Goal: Task Accomplishment & Management: Use online tool/utility

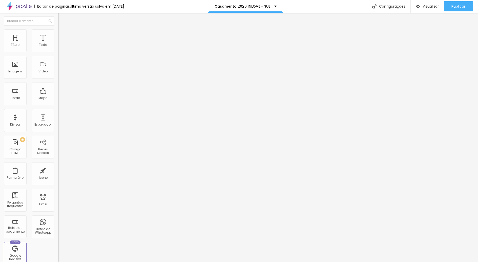
click at [63, 34] on span "Estilo" at bounding box center [67, 33] width 8 height 4
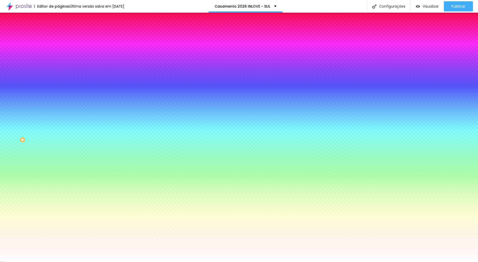
click at [63, 36] on span "Avançado" at bounding box center [71, 38] width 17 height 4
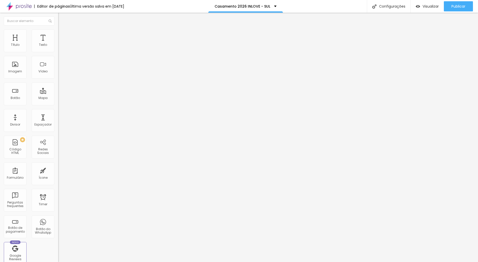
click at [63, 36] on span "Avançado" at bounding box center [71, 38] width 17 height 4
click at [460, 6] on span "Publicar" at bounding box center [459, 6] width 14 height 4
click at [60, 74] on icon "button" at bounding box center [61, 72] width 3 height 3
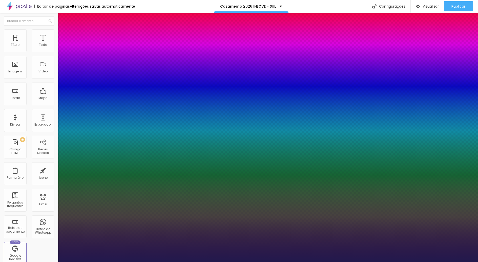
type input "1"
type input "0.5"
type input "40"
type input "1"
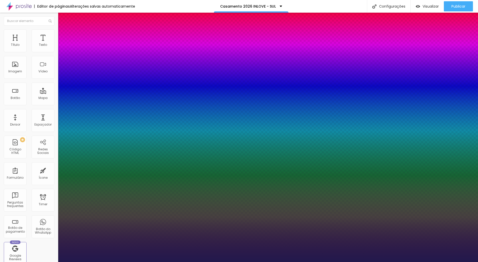
type input "0.5"
type input "41"
type input "1"
type input "0.5"
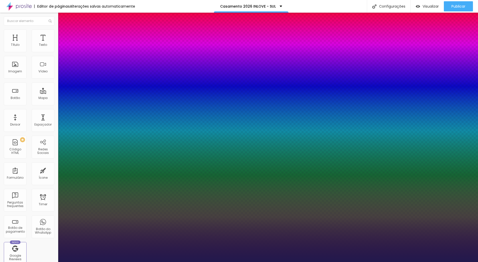
type input "42"
type input "1"
type input "0.5"
type input "43"
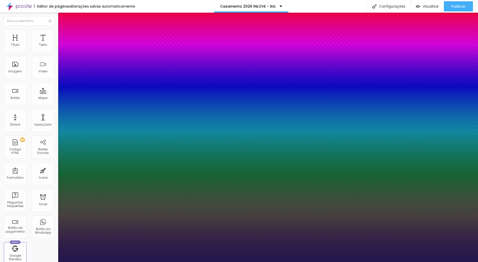
type input "43"
type input "1"
type input "0.5"
type input "44"
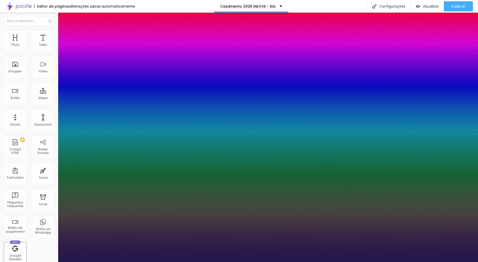
type input "1"
type input "0.5"
type input "45"
type input "1"
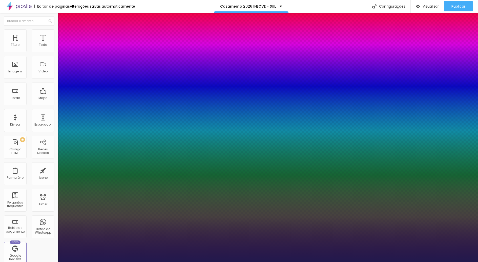
type input "0.5"
type input "46"
type input "1"
type input "0.5"
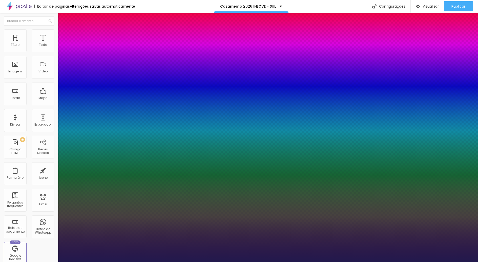
type input "47"
type input "1"
type input "0.5"
type input "48"
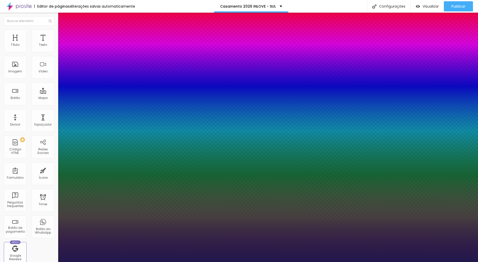
type input "48"
type input "1"
type input "0.5"
type input "49"
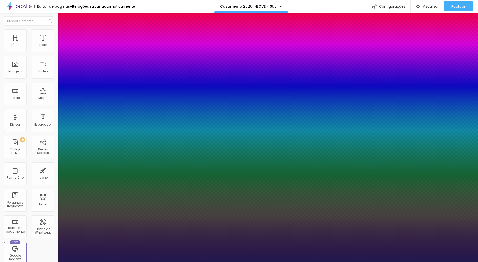
type input "1"
type input "0.5"
type input "50"
type input "1"
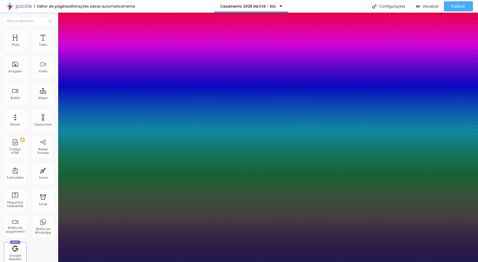
type input "0.5"
type input "51"
type input "1"
type input "0.5"
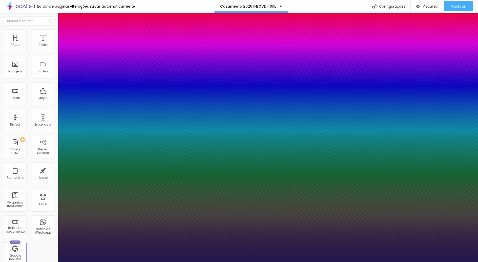
type input "52"
type input "1"
type input "0.5"
type input "54"
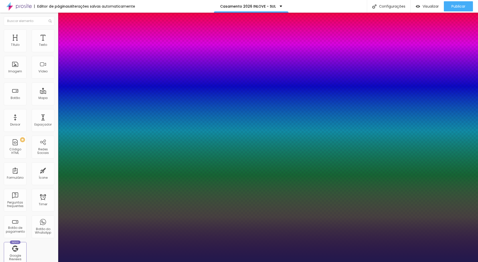
type input "54"
type input "1"
type input "0.5"
type input "55"
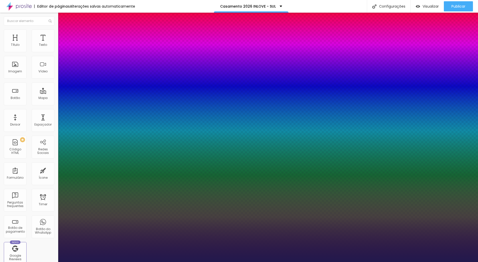
type input "1"
type input "0.5"
type input "56"
type input "1"
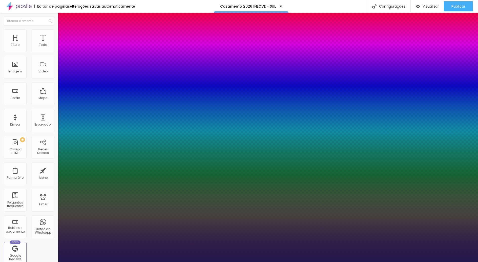
type input "0.5"
type input "57"
type input "1"
type input "0.5"
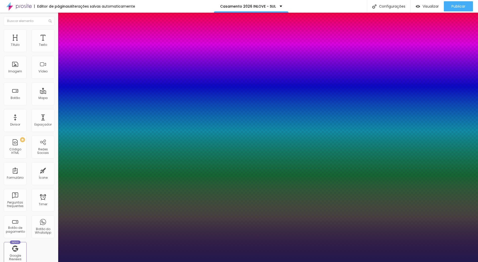
type input "58"
type input "1"
type input "0.5"
type input "59"
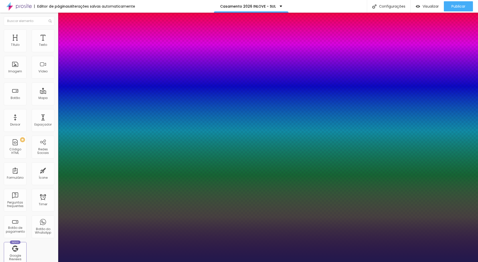
type input "59"
type input "1"
type input "0.5"
type input "61"
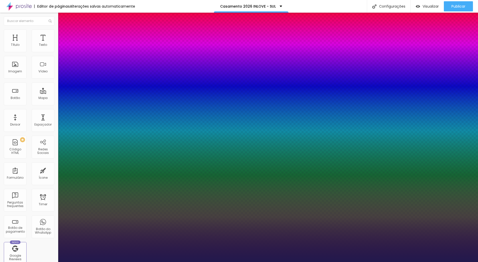
type input "1"
type input "0.5"
type input "62"
type input "1"
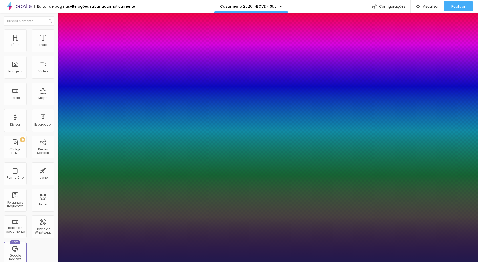
type input "0.5"
type input "63"
type input "1"
type input "0.5"
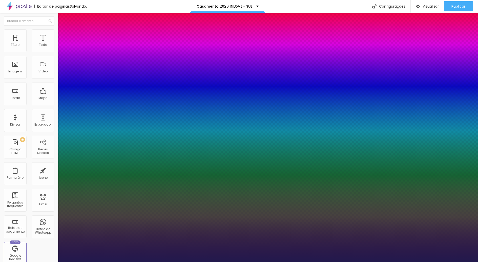
type input "64"
type input "1"
type input "0.5"
type input "66"
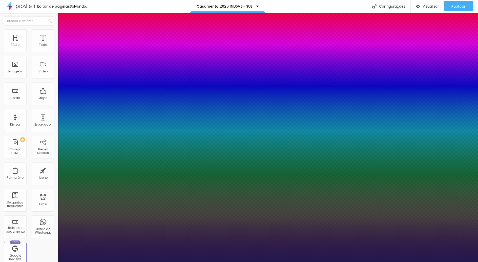
type input "66"
type input "1"
type input "0.5"
type input "67"
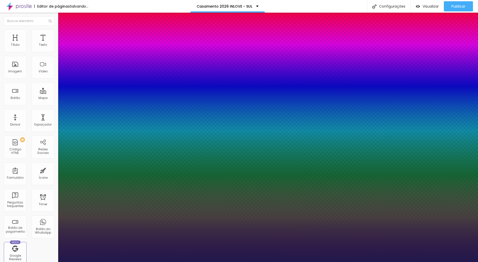
type input "1"
type input "0.5"
type input "69"
type input "1"
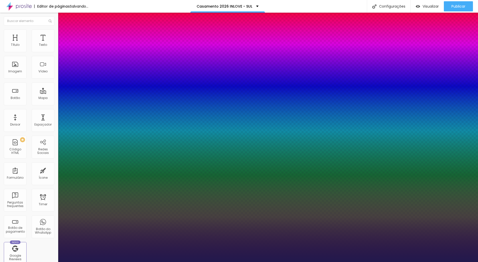
type input "0.5"
type input "71"
type input "1"
type input "0.5"
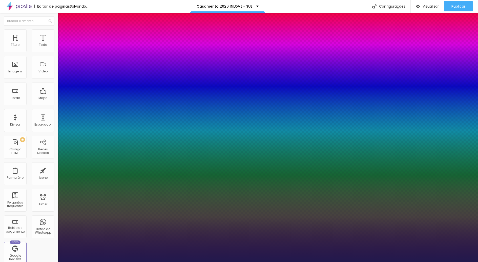
type input "72"
type input "1"
type input "0.5"
type input "73"
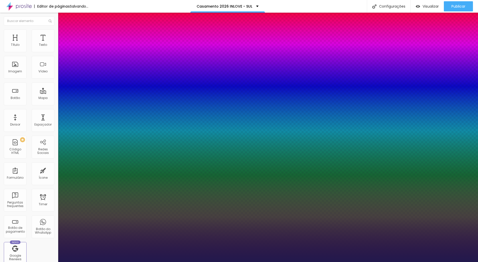
type input "73"
type input "1"
type input "0.5"
type input "74"
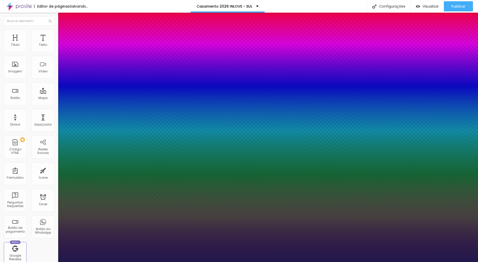
type input "1"
type input "0.5"
type input "75"
type input "1"
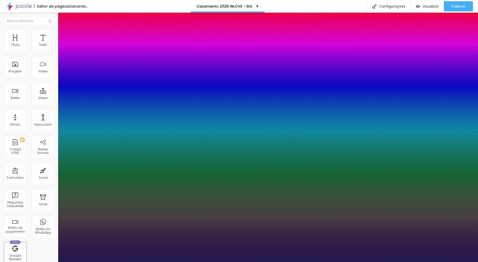
type input "0.5"
type input "76"
type input "1"
type input "0.5"
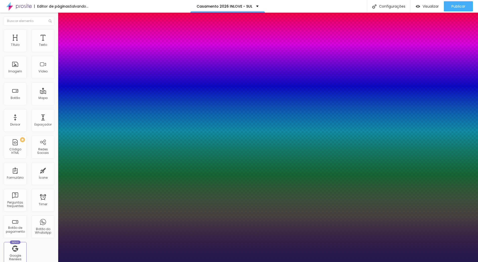
type input "77"
type input "1"
type input "0.5"
type input "78"
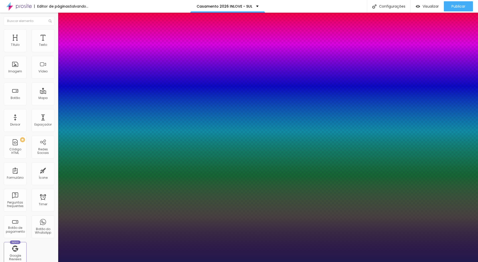
type input "78"
type input "1"
type input "0.5"
type input "1"
type input "0.5"
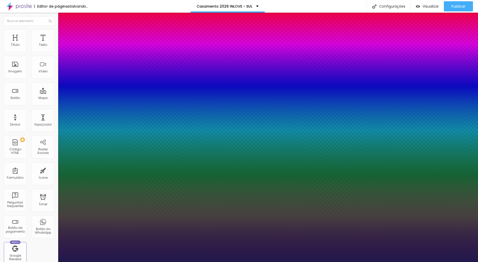
type input "77"
type input "1"
type input "0.5"
type input "76"
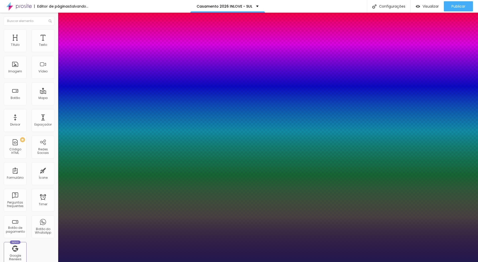
type input "76"
type input "1"
type input "0.5"
type input "75"
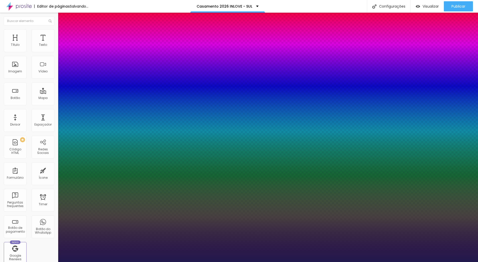
type input "1"
type input "0.5"
type input "74"
type input "1"
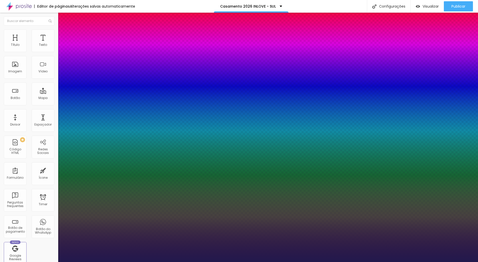
type input "0.5"
drag, startPoint x: 77, startPoint y: 142, endPoint x: 91, endPoint y: 143, distance: 13.4
type input "74"
click at [98, 262] on div at bounding box center [239, 262] width 478 height 0
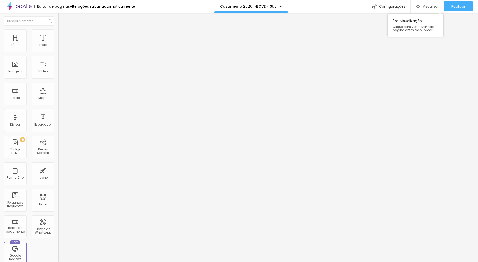
click at [432, 6] on span "Visualizar" at bounding box center [431, 6] width 16 height 4
click at [451, 7] on button "Publicar" at bounding box center [458, 6] width 29 height 10
